Goal: Task Accomplishment & Management: Use online tool/utility

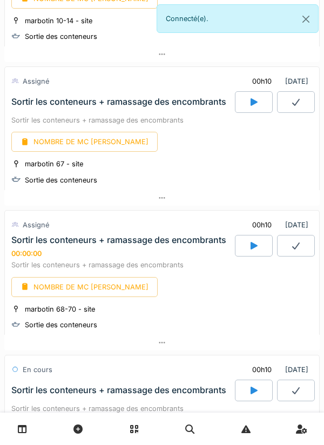
scroll to position [1090, 0]
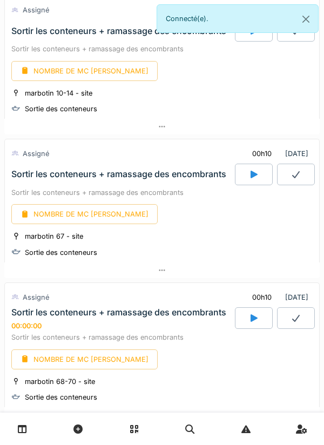
click at [247, 179] on div at bounding box center [254, 175] width 38 height 22
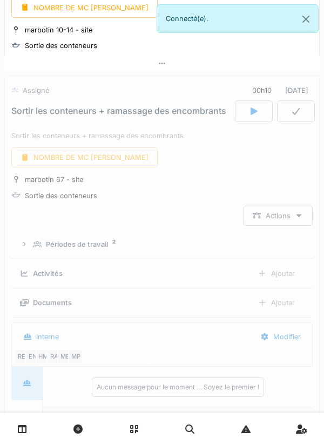
scroll to position [1190, 0]
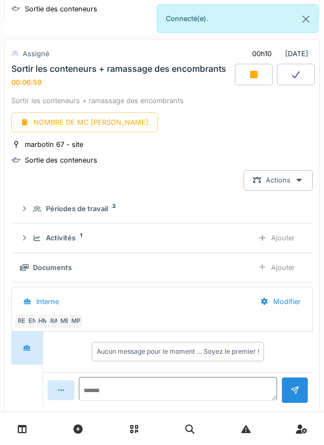
click at [250, 79] on icon at bounding box center [253, 74] width 11 height 9
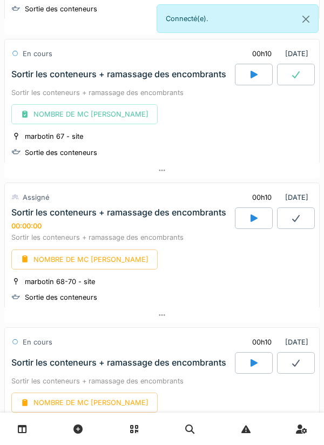
click at [261, 218] on div at bounding box center [254, 218] width 38 height 22
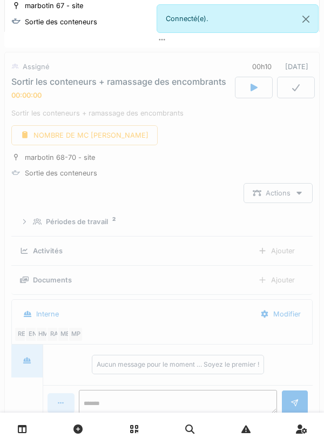
scroll to position [1334, 0]
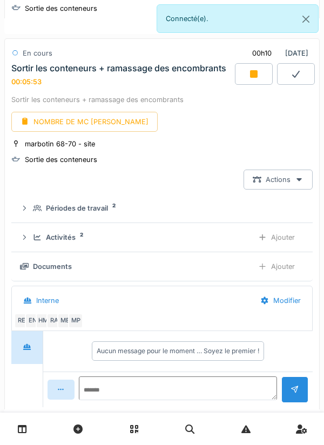
click at [249, 83] on div at bounding box center [254, 74] width 38 height 22
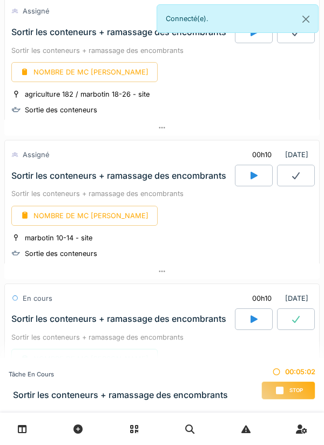
scroll to position [944, 0]
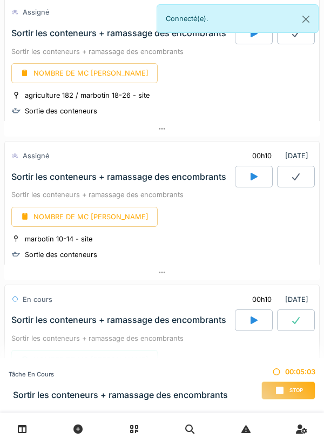
click at [250, 43] on div at bounding box center [254, 34] width 38 height 22
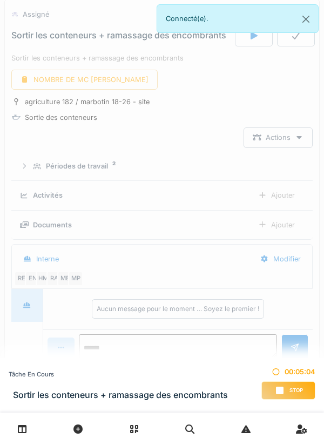
scroll to position [901, 0]
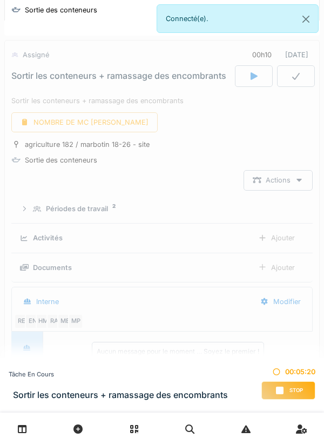
click at [262, 81] on div at bounding box center [254, 76] width 38 height 22
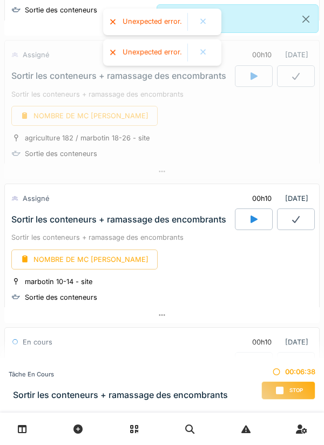
click at [250, 80] on icon at bounding box center [253, 76] width 7 height 8
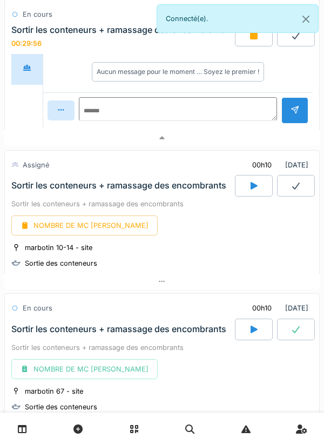
scroll to position [1244, 0]
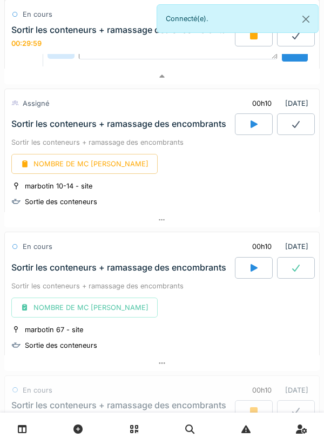
click at [251, 128] on icon at bounding box center [253, 124] width 7 height 8
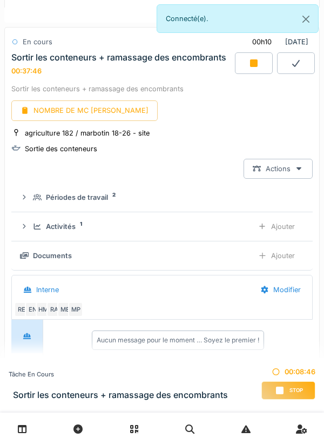
scroll to position [909, 0]
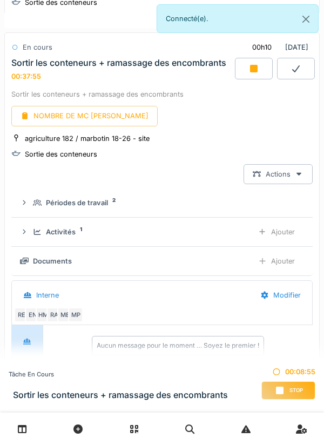
click at [10, 428] on link at bounding box center [23, 428] width 28 height 25
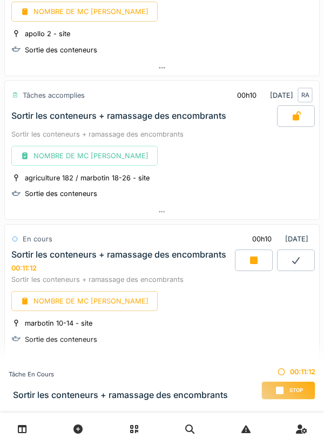
scroll to position [887, 0]
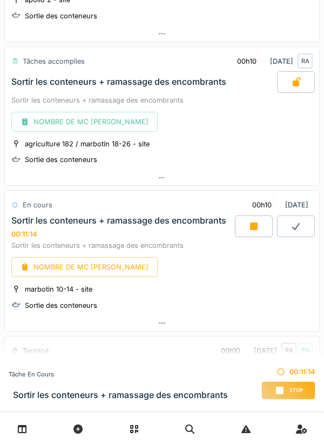
click at [248, 226] on icon at bounding box center [253, 226] width 11 height 9
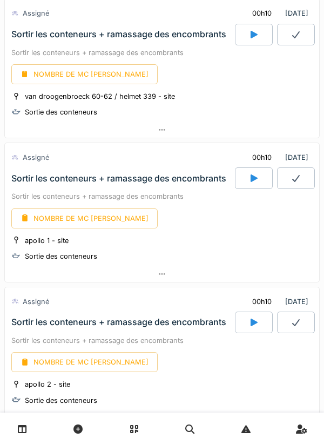
scroll to position [486, 0]
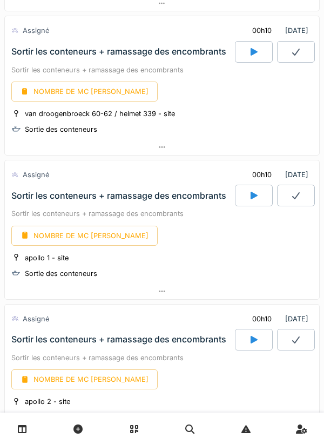
click at [248, 199] on icon at bounding box center [253, 195] width 11 height 9
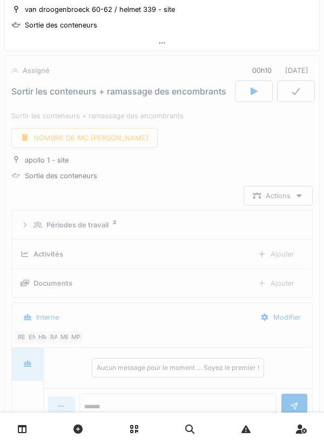
scroll to position [602, 0]
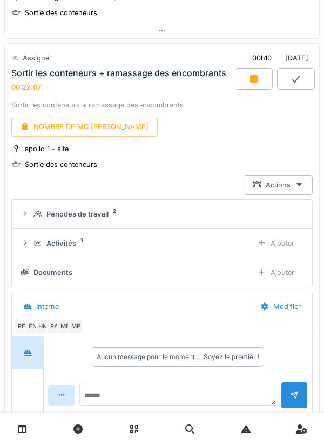
click at [250, 81] on icon at bounding box center [254, 79] width 8 height 8
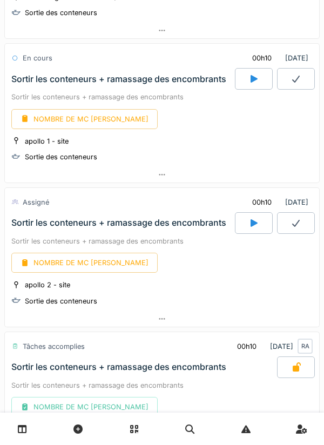
click at [260, 225] on div at bounding box center [254, 223] width 38 height 22
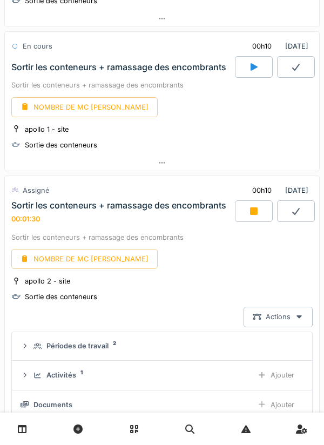
scroll to position [614, 0]
click at [249, 219] on div at bounding box center [254, 212] width 38 height 22
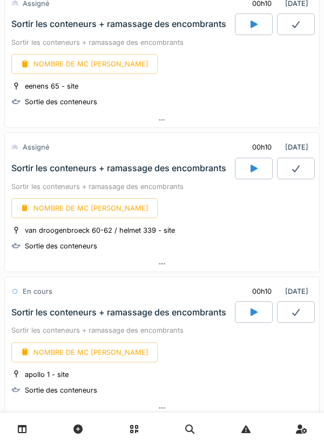
scroll to position [400, 0]
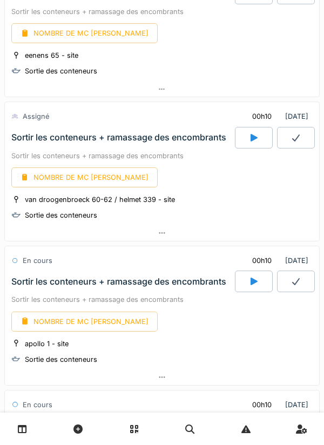
click at [249, 139] on icon at bounding box center [253, 137] width 11 height 9
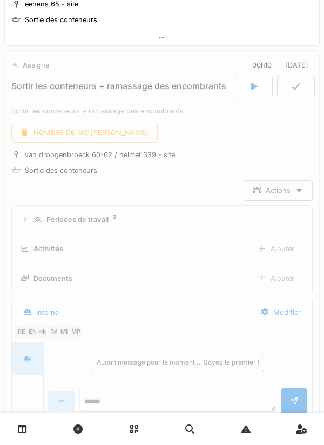
scroll to position [458, 0]
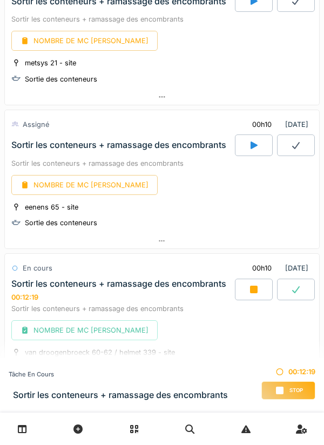
scroll to position [252, 0]
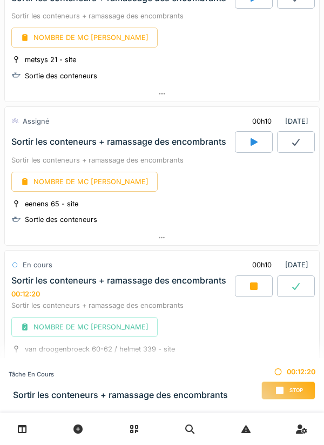
click at [251, 284] on icon at bounding box center [254, 286] width 8 height 8
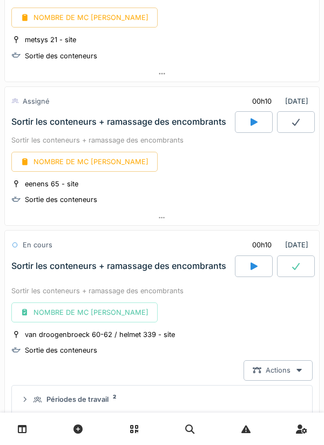
scroll to position [149, 0]
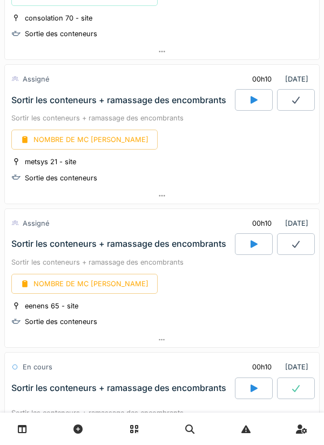
click at [252, 105] on div at bounding box center [254, 100] width 38 height 22
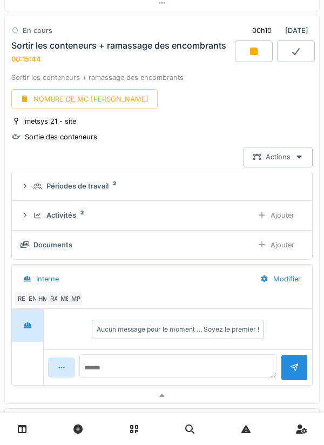
scroll to position [199, 0]
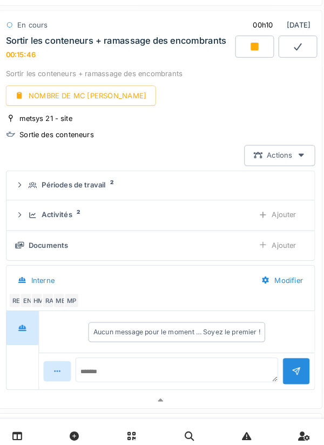
click at [257, 50] on icon at bounding box center [254, 50] width 8 height 8
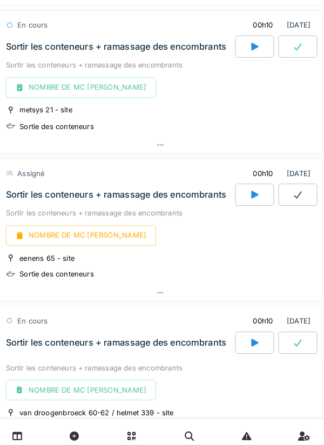
click at [251, 200] on div at bounding box center [254, 195] width 38 height 22
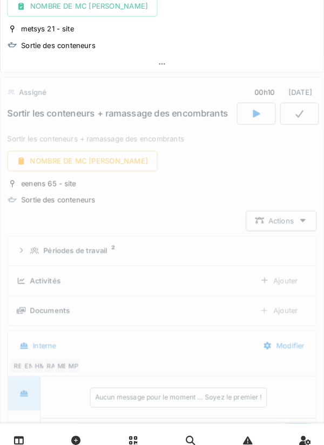
scroll to position [314, 0]
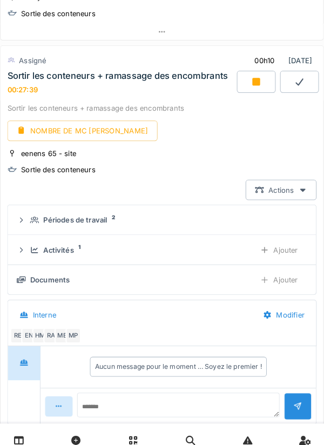
click at [248, 80] on icon at bounding box center [253, 79] width 11 height 9
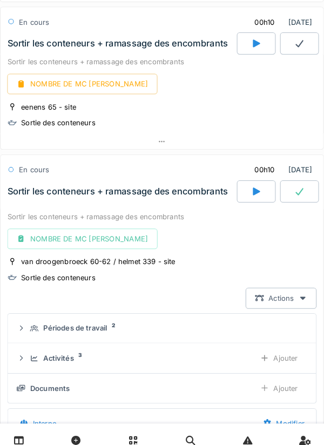
scroll to position [321, 0]
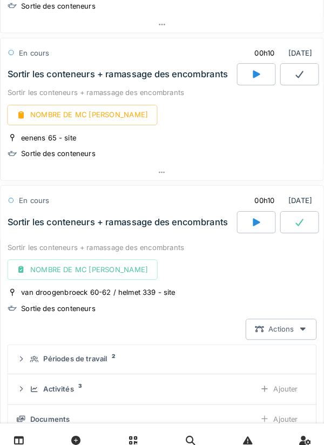
click at [165, 173] on div at bounding box center [162, 168] width 314 height 16
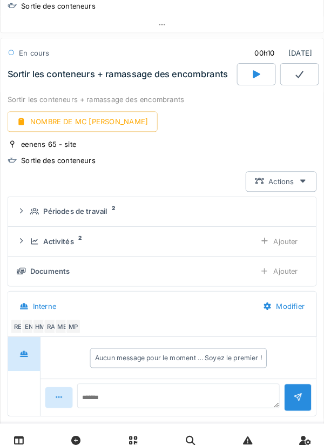
scroll to position [314, 0]
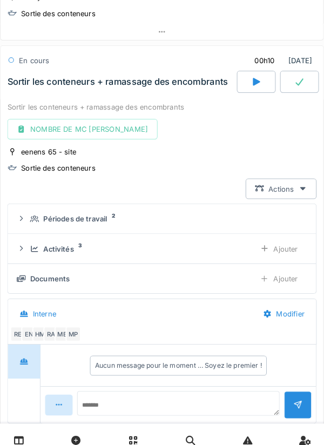
click at [283, 241] on div "Ajouter" at bounding box center [275, 242] width 55 height 20
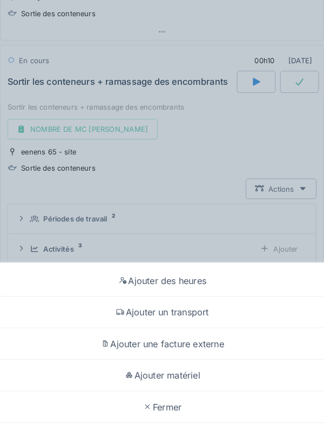
click at [147, 274] on div "Ajouter des heures" at bounding box center [162, 273] width 318 height 31
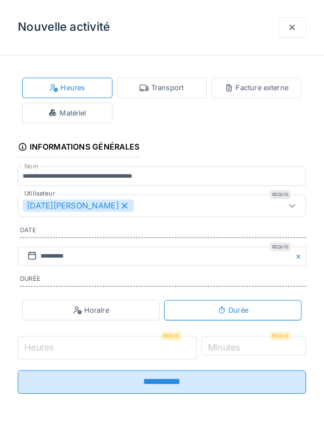
click at [60, 339] on input "Heures" at bounding box center [109, 338] width 174 height 23
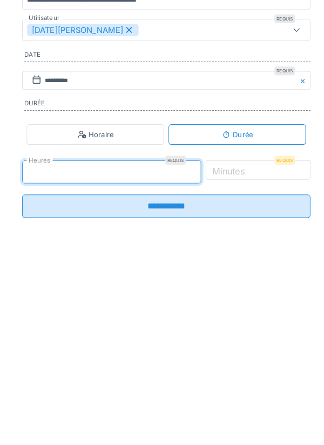
type input "**"
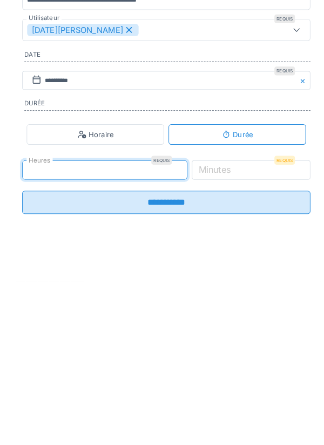
click at [227, 343] on label "Minutes" at bounding box center [209, 336] width 36 height 13
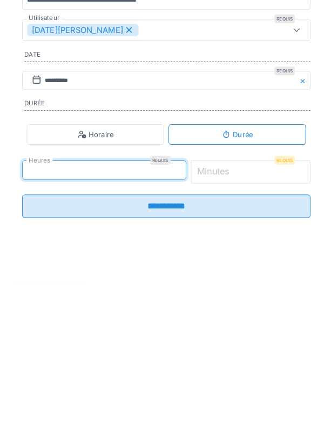
click at [239, 345] on input "*" at bounding box center [244, 338] width 117 height 23
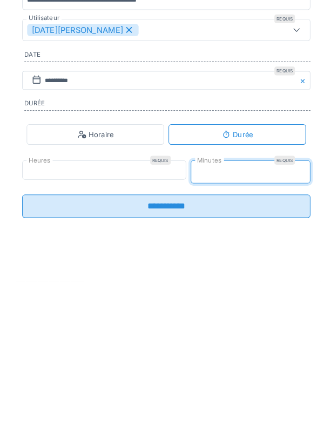
type input "**"
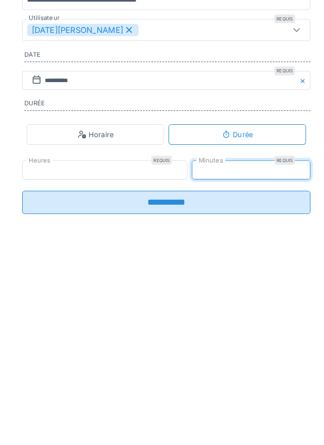
click at [154, 373] on input "**********" at bounding box center [162, 368] width 281 height 23
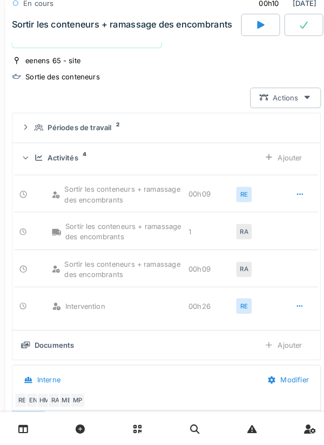
scroll to position [399, 0]
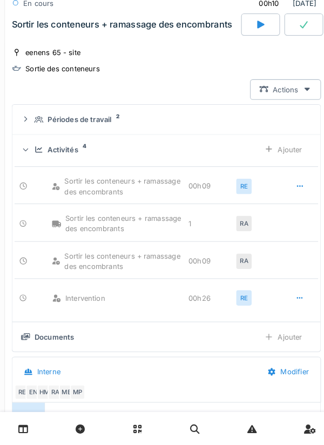
click at [290, 305] on div at bounding box center [292, 301] width 9 height 10
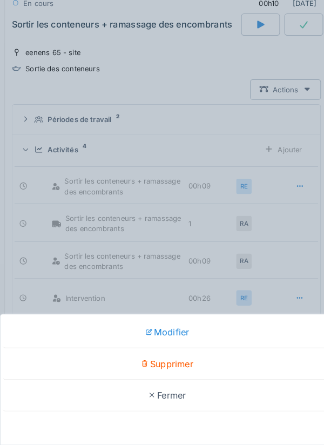
click at [163, 364] on div "Supprimer" at bounding box center [162, 365] width 318 height 31
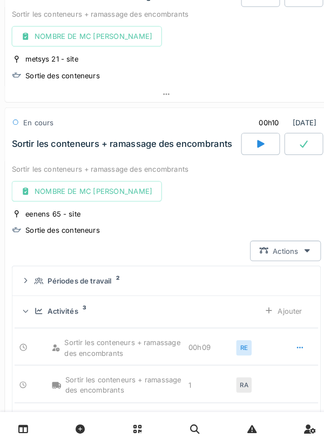
scroll to position [241, 0]
